Goal: Task Accomplishment & Management: Use online tool/utility

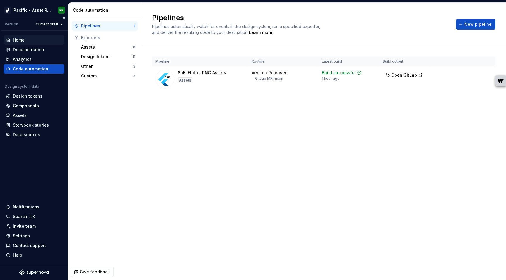
click at [20, 39] on div "Home" at bounding box center [19, 40] width 12 height 6
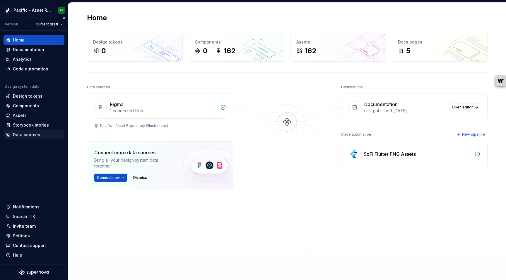
click at [33, 136] on div "Data sources" at bounding box center [26, 135] width 27 height 6
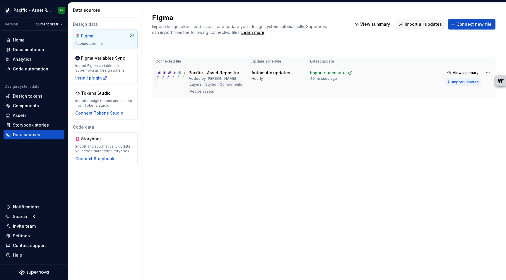
click at [465, 82] on div "Import updates" at bounding box center [465, 82] width 27 height 5
click at [34, 69] on div "Code automation" at bounding box center [30, 69] width 35 height 6
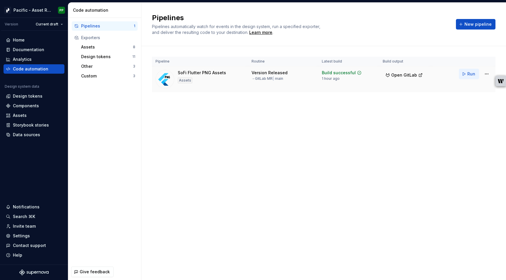
click at [468, 75] on span "Run" at bounding box center [471, 74] width 8 height 6
click at [394, 124] on div "Pipelines Pipelines automatically watch for events in the design system, run a …" at bounding box center [323, 142] width 364 height 278
click at [473, 75] on span "Run" at bounding box center [471, 74] width 8 height 6
